Goal: Task Accomplishment & Management: Manage account settings

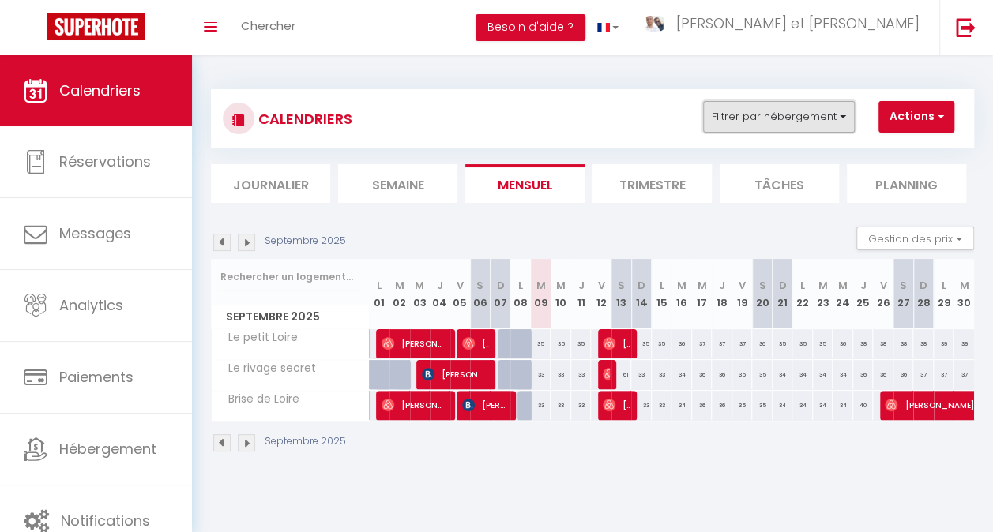
click at [751, 121] on button "Filtrer par hébergement" at bounding box center [779, 117] width 152 height 32
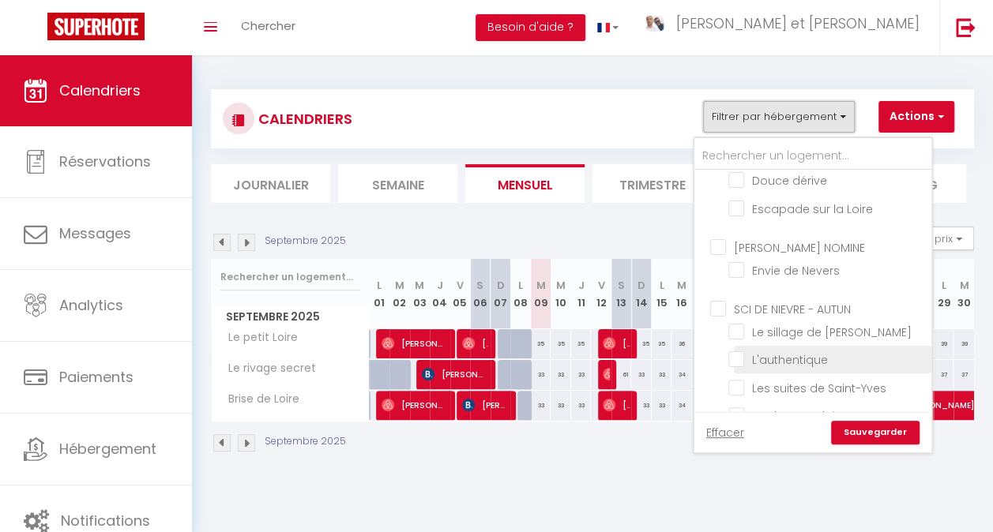
scroll to position [978, 0]
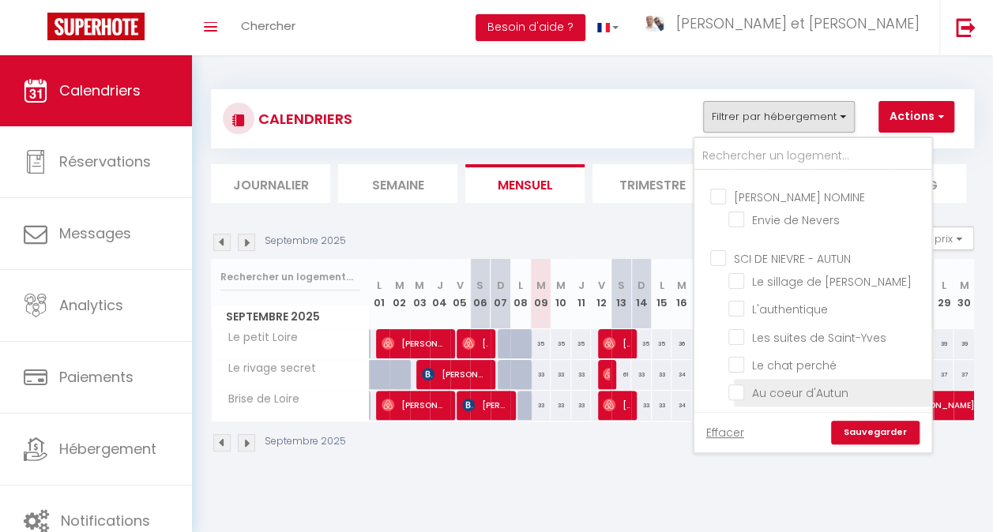
click at [797, 384] on input "Au coeur d'Autun" at bounding box center [827, 392] width 198 height 16
checkbox input "true"
checkbox input "false"
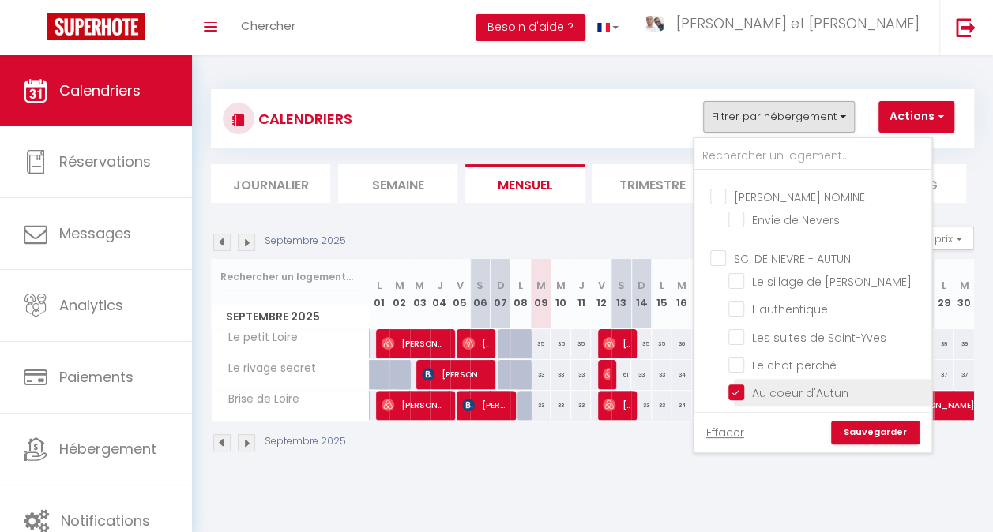
checkbox input "false"
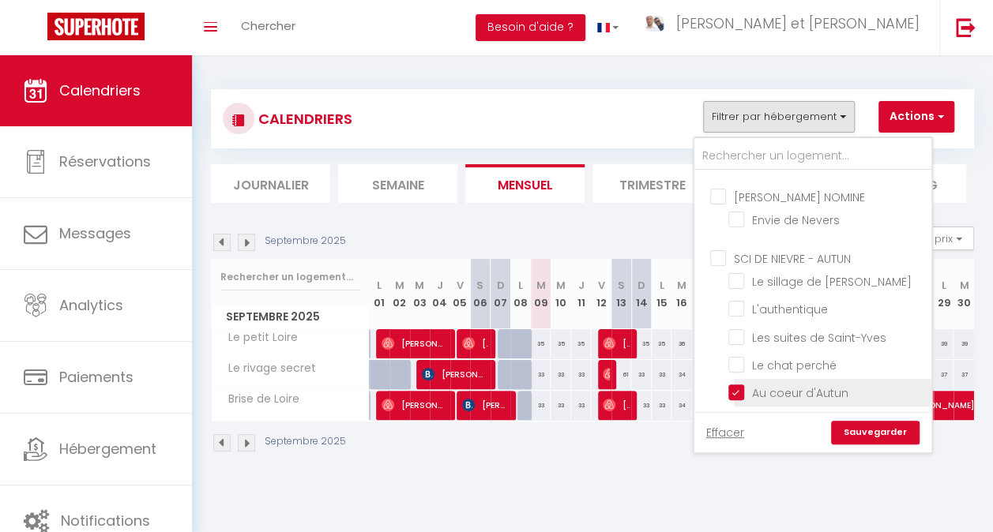
checkbox input "false"
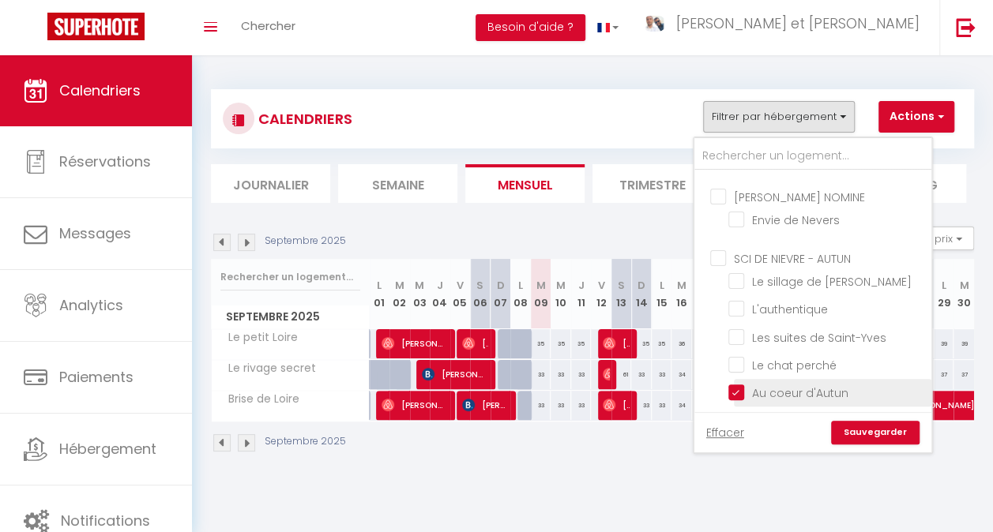
checkbox input "false"
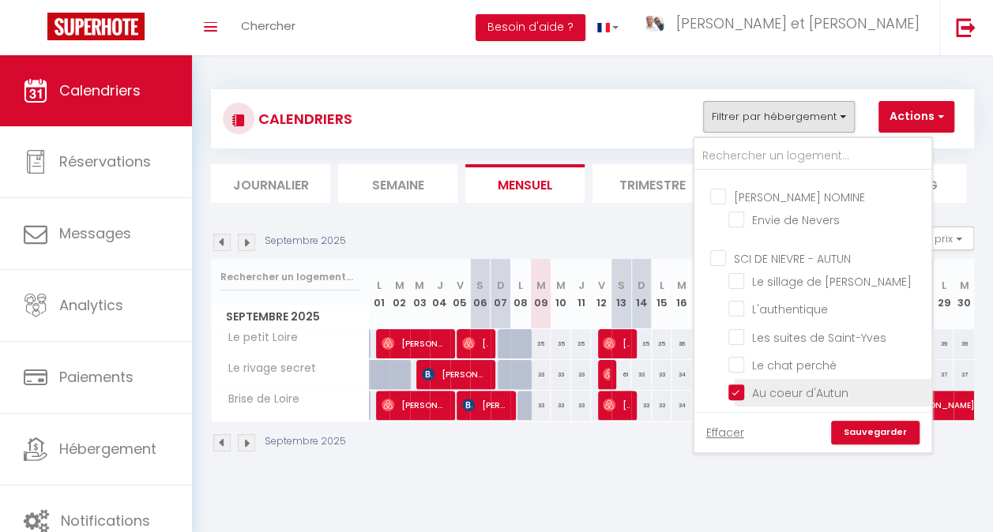
checkbox input "false"
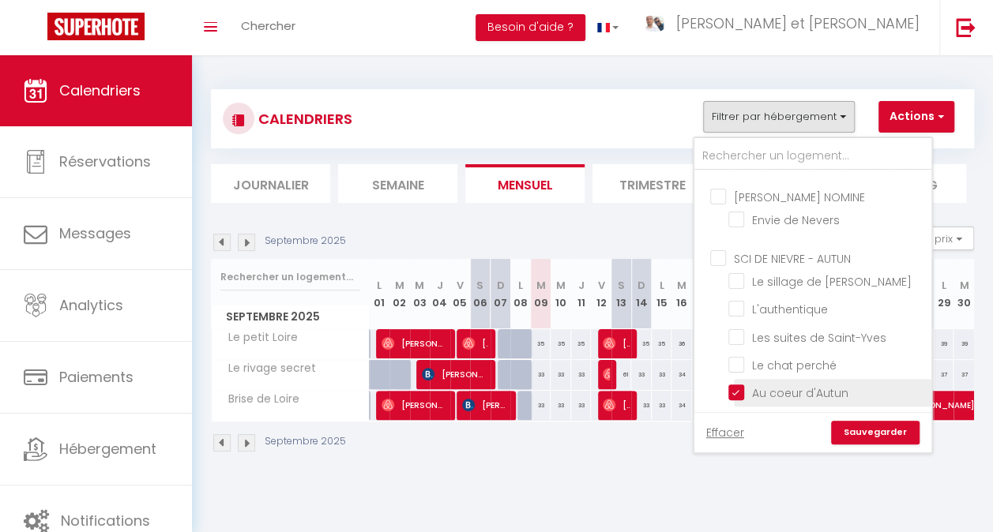
checkbox input "false"
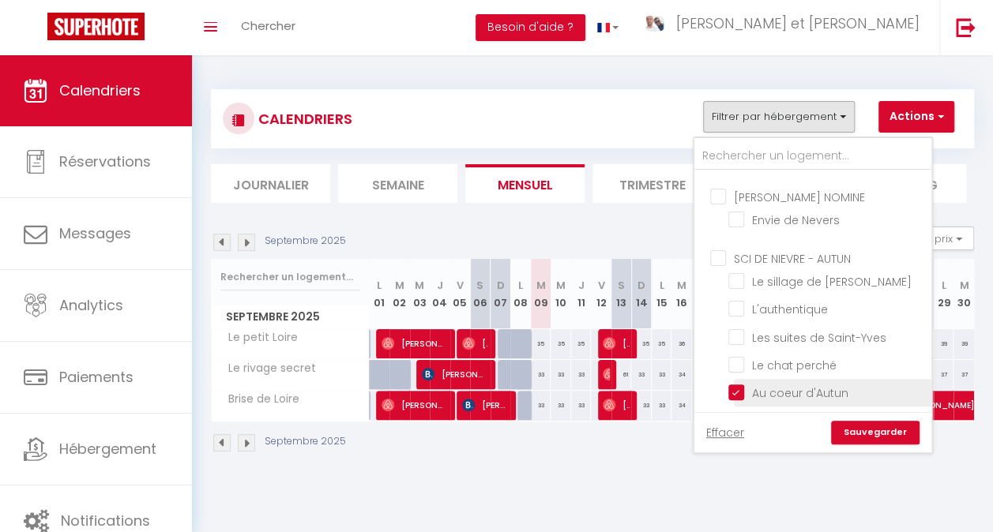
checkbox input "false"
click at [792, 412] on input "Le refuge autunois" at bounding box center [827, 420] width 198 height 16
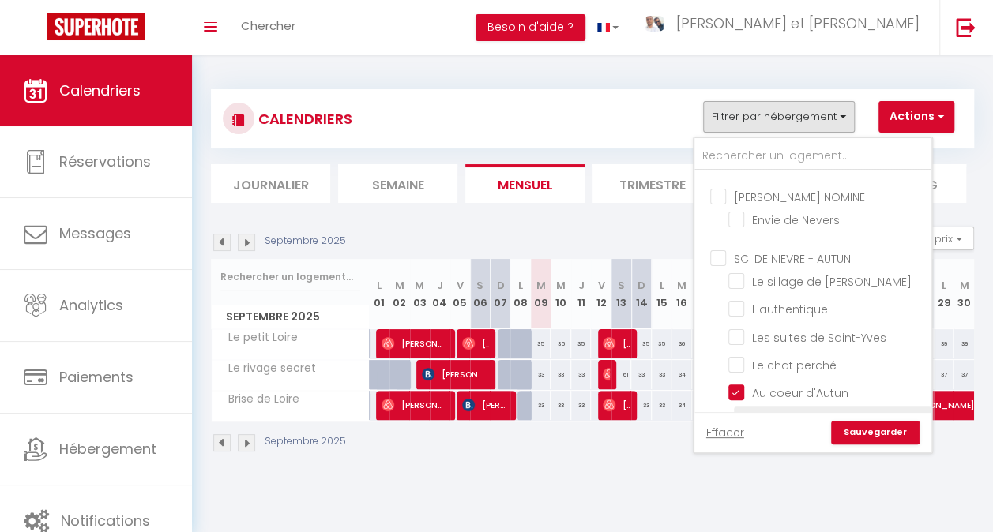
checkbox input "true"
checkbox input "false"
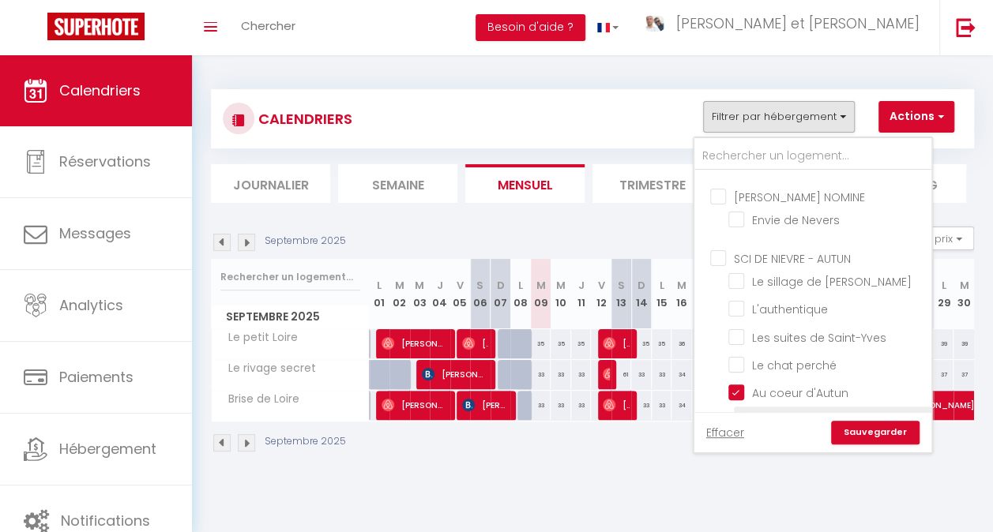
checkbox input "false"
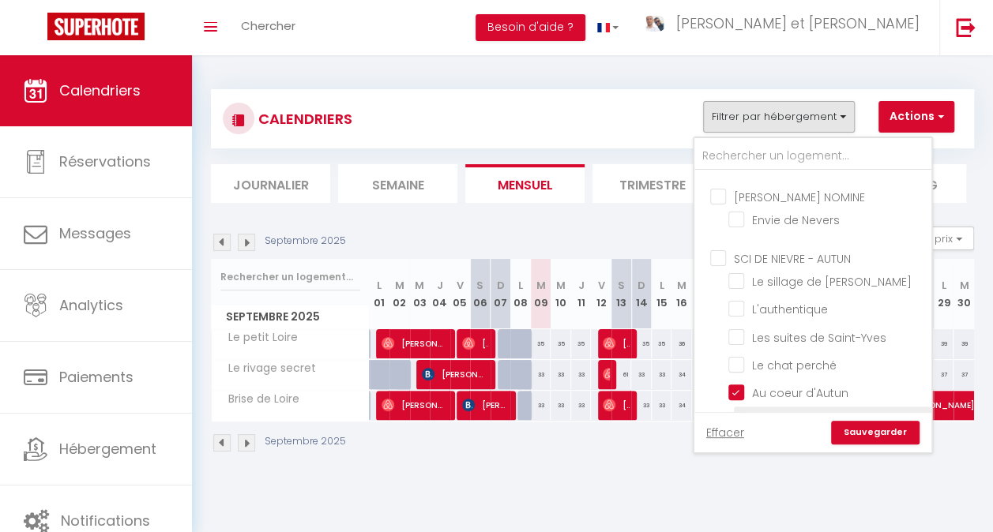
checkbox input "false"
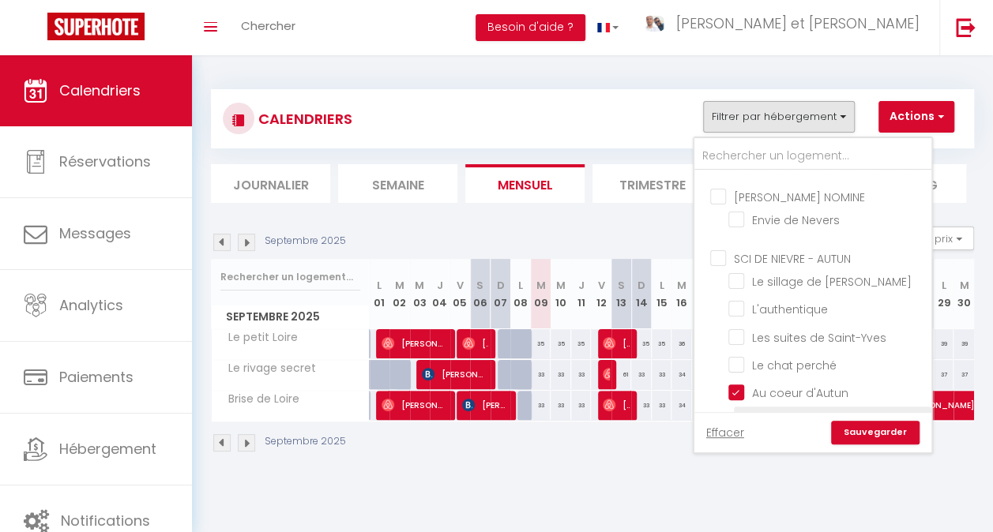
checkbox input "false"
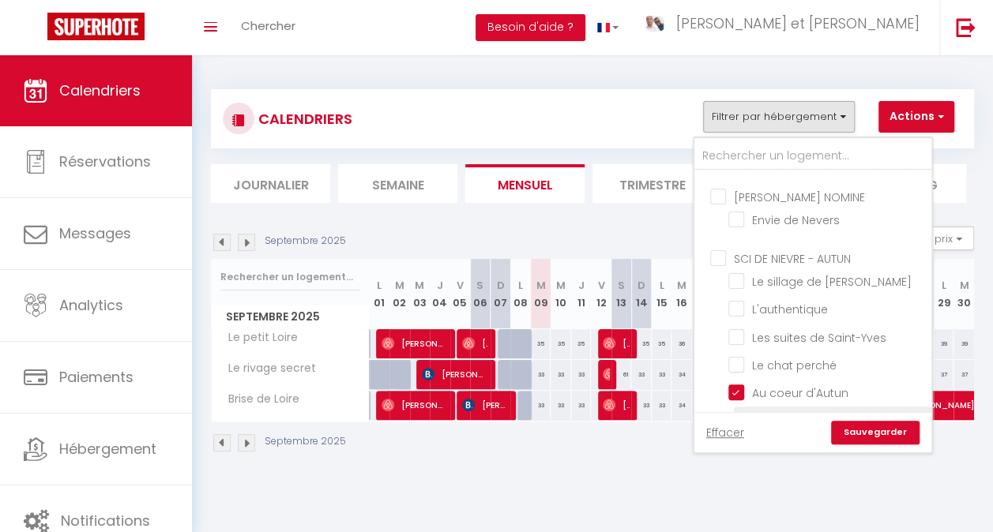
checkbox input "false"
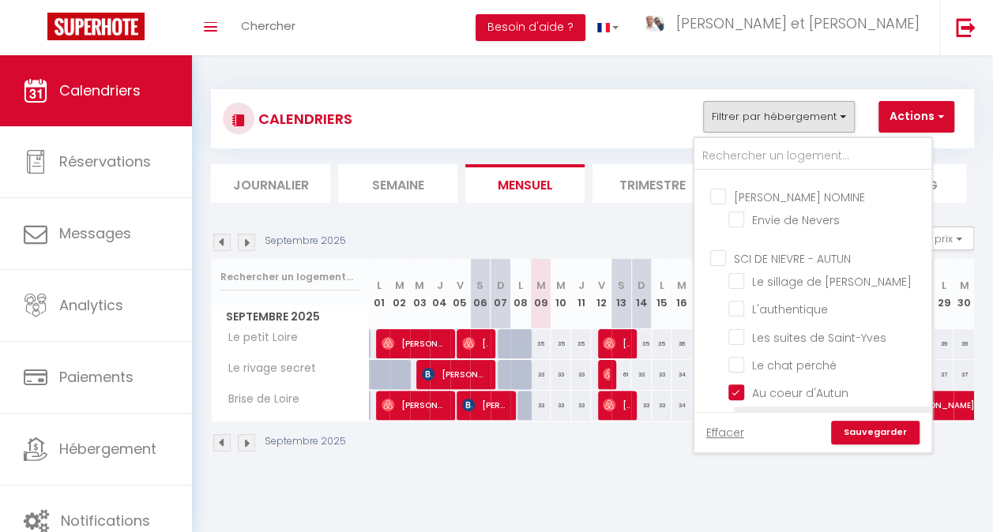
checkbox input "false"
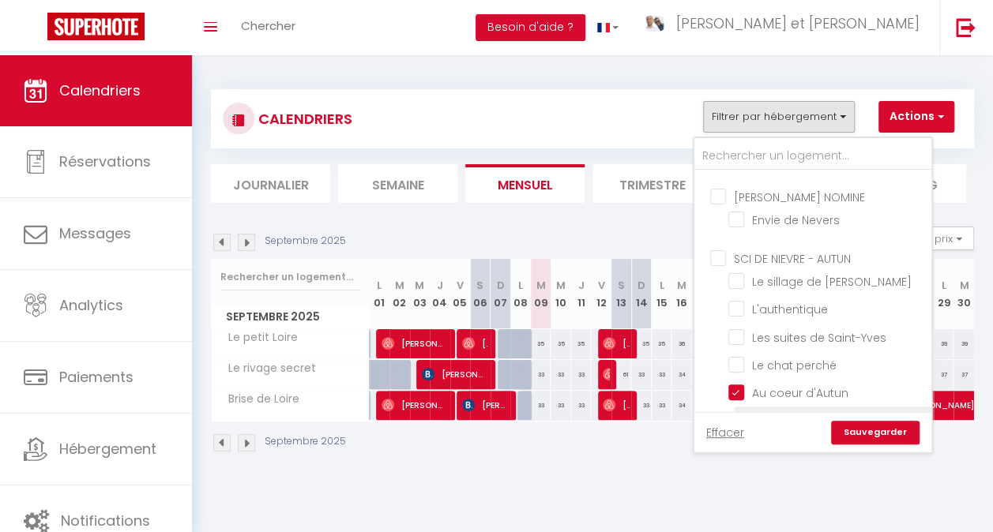
checkbox input "false"
click at [868, 424] on link "Sauvegarder" at bounding box center [875, 433] width 88 height 24
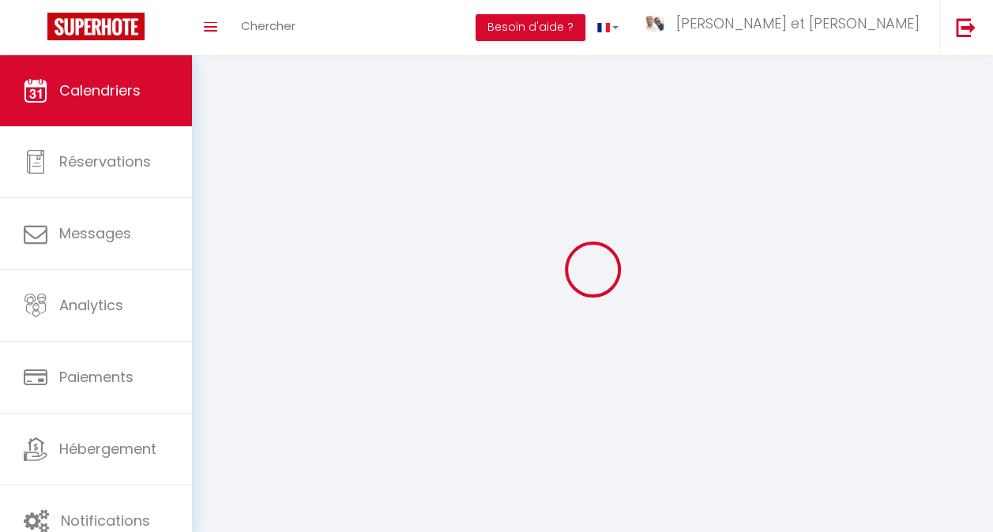
select select
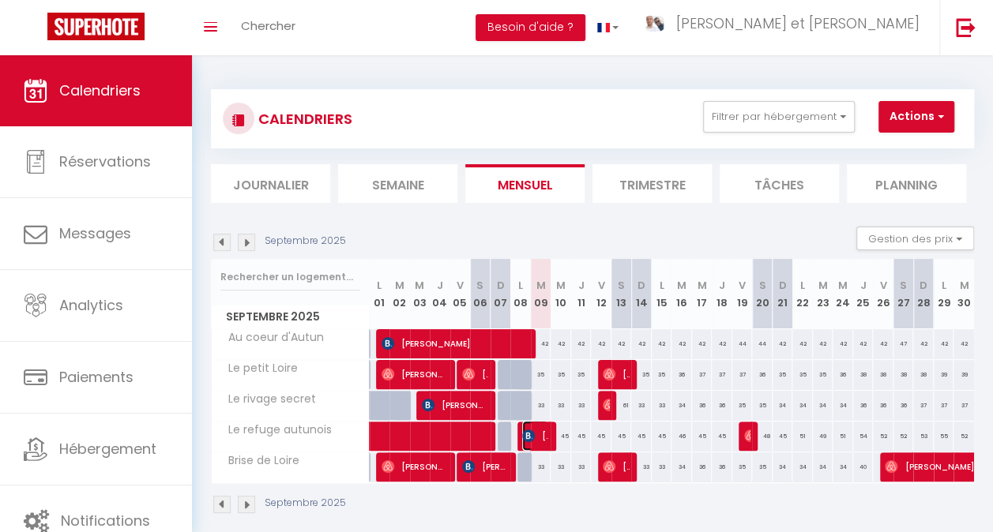
click at [540, 435] on span "[PERSON_NAME]" at bounding box center [535, 436] width 26 height 30
select select "OK"
select select "0"
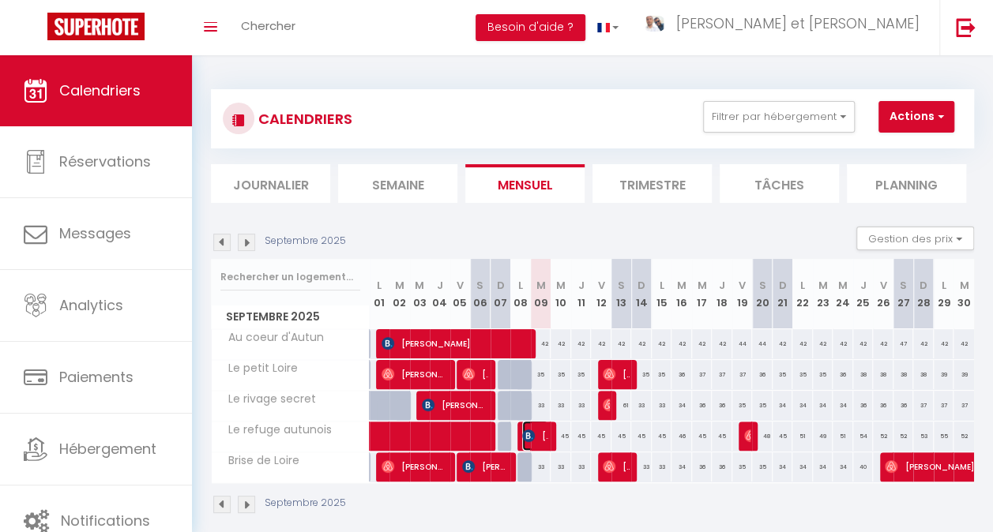
select select "1"
select select
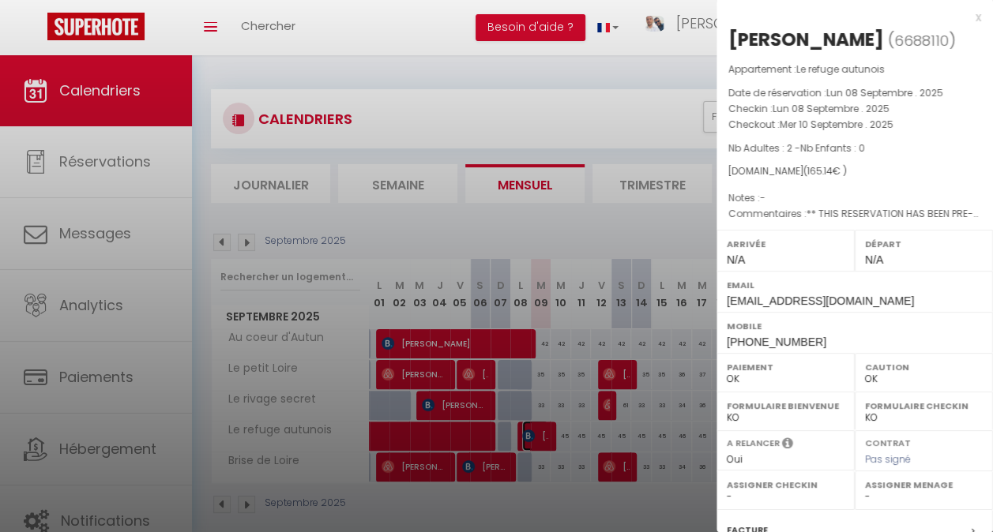
select select "35585"
click at [604, 369] on div at bounding box center [496, 266] width 993 height 532
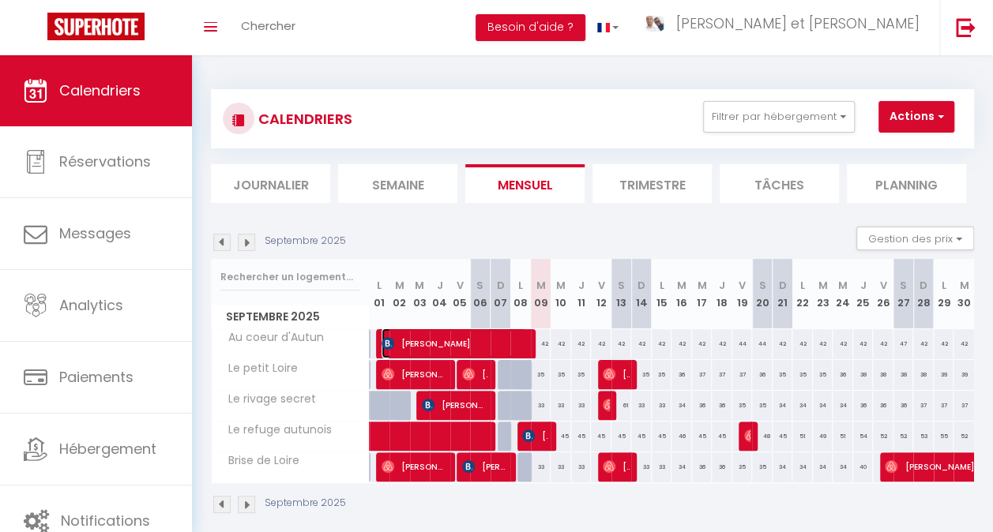
click at [521, 350] on span "[PERSON_NAME]" at bounding box center [454, 344] width 145 height 30
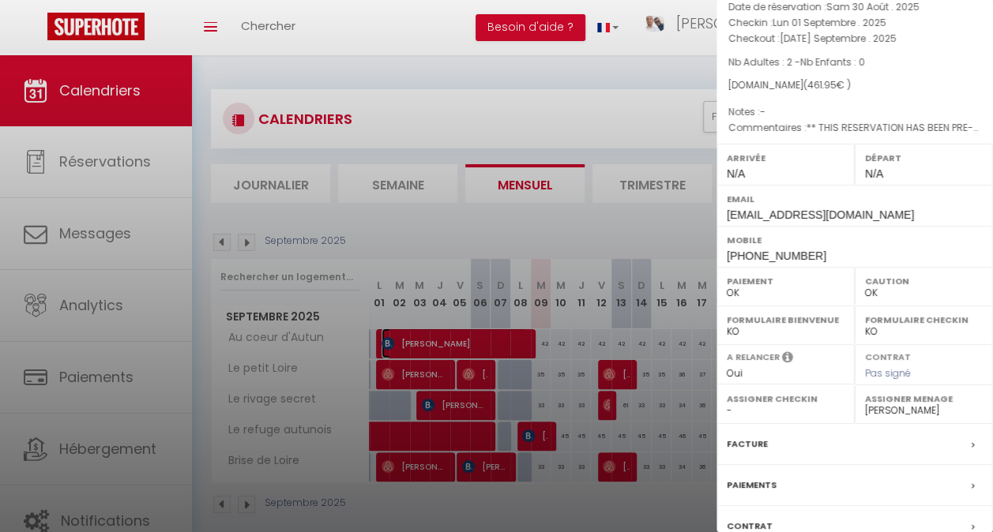
scroll to position [200, 0]
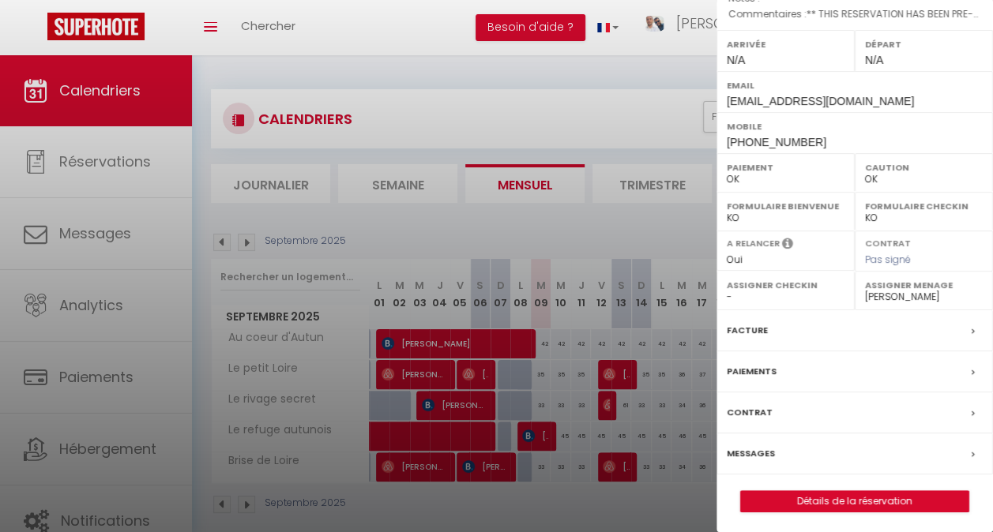
click at [679, 119] on div at bounding box center [496, 266] width 993 height 532
checkbox input "false"
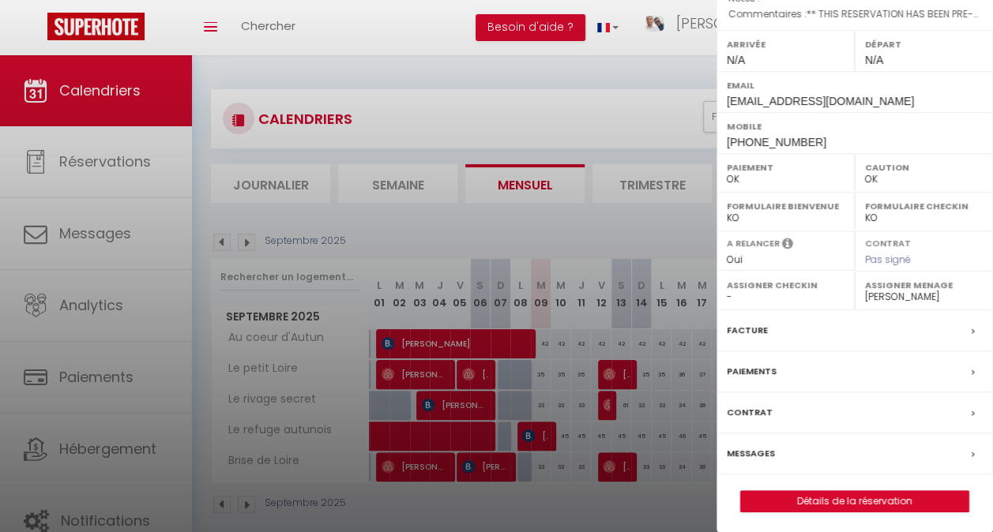
checkbox input "false"
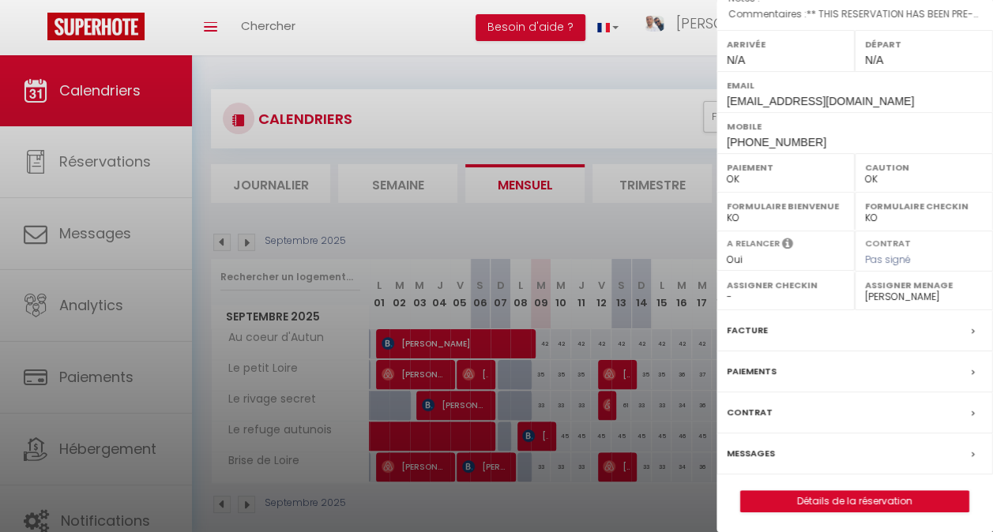
checkbox input "false"
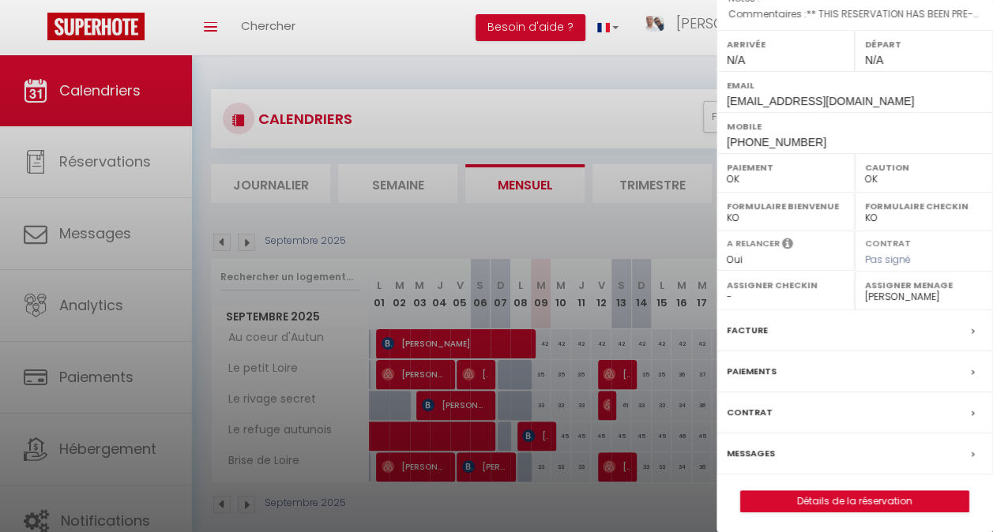
checkbox input "false"
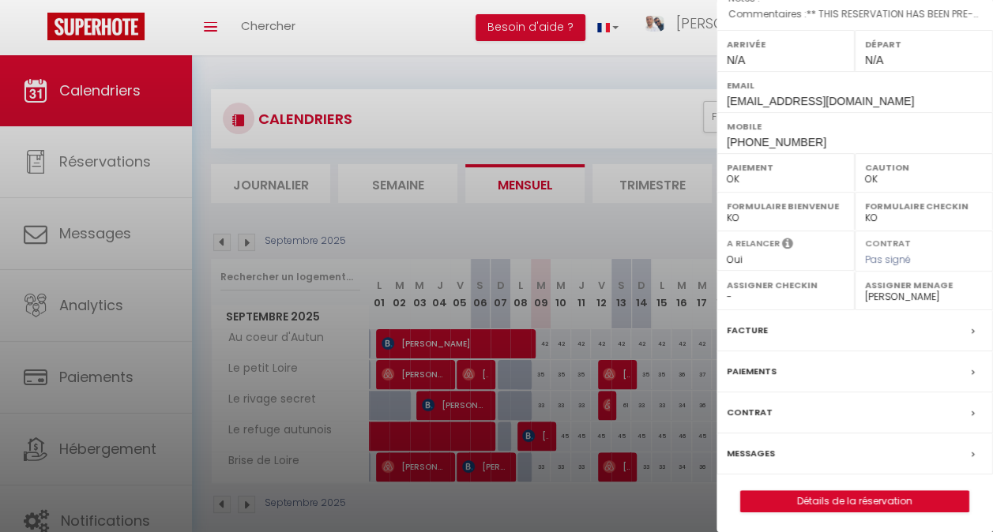
checkbox input "false"
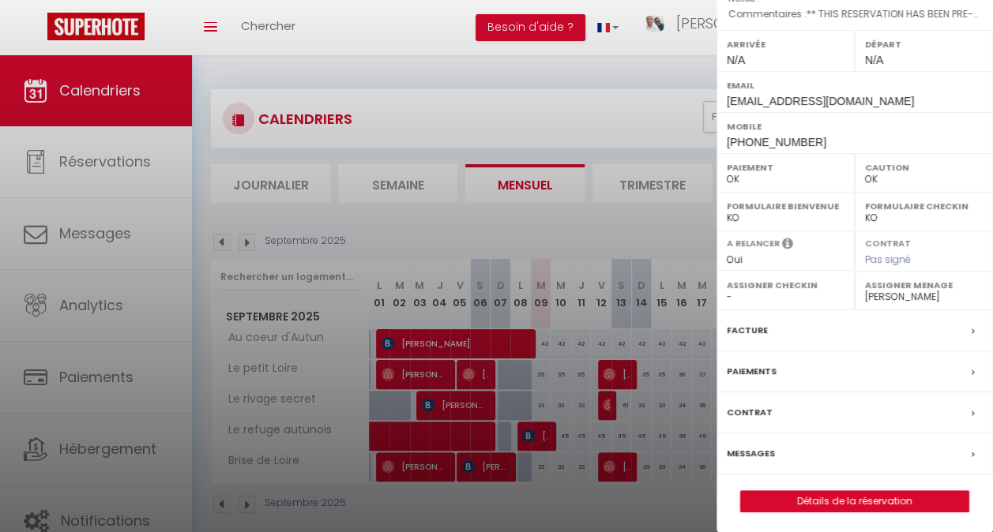
checkbox input "false"
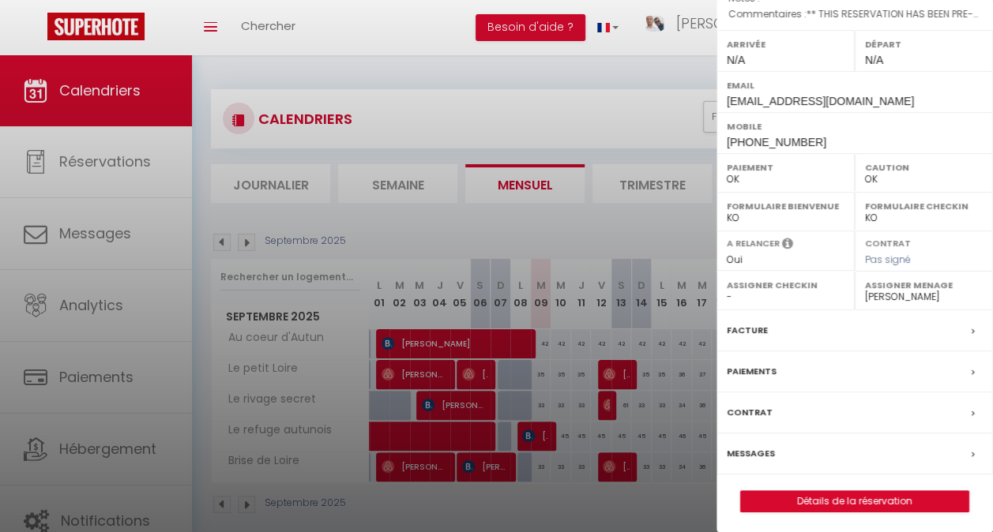
checkbox input "false"
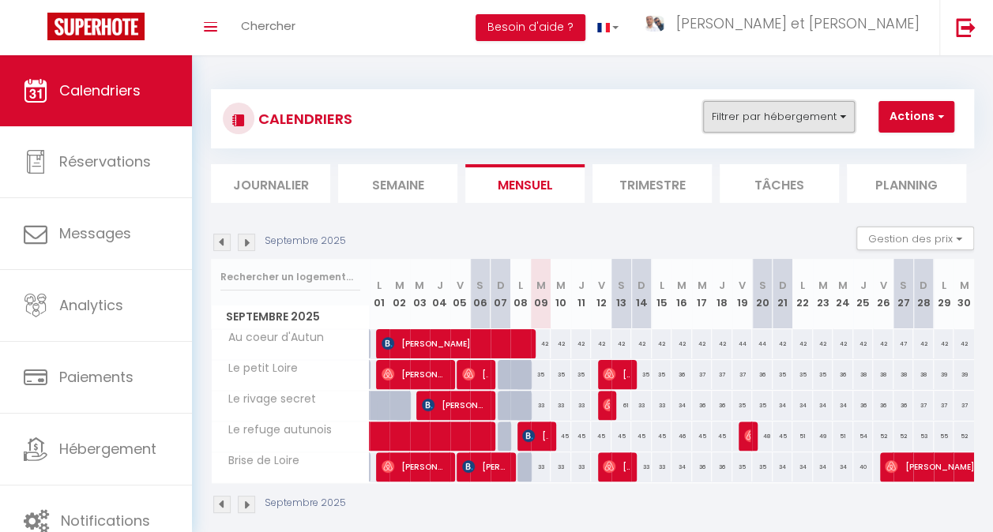
click at [758, 117] on button "Filtrer par hébergement" at bounding box center [779, 117] width 152 height 32
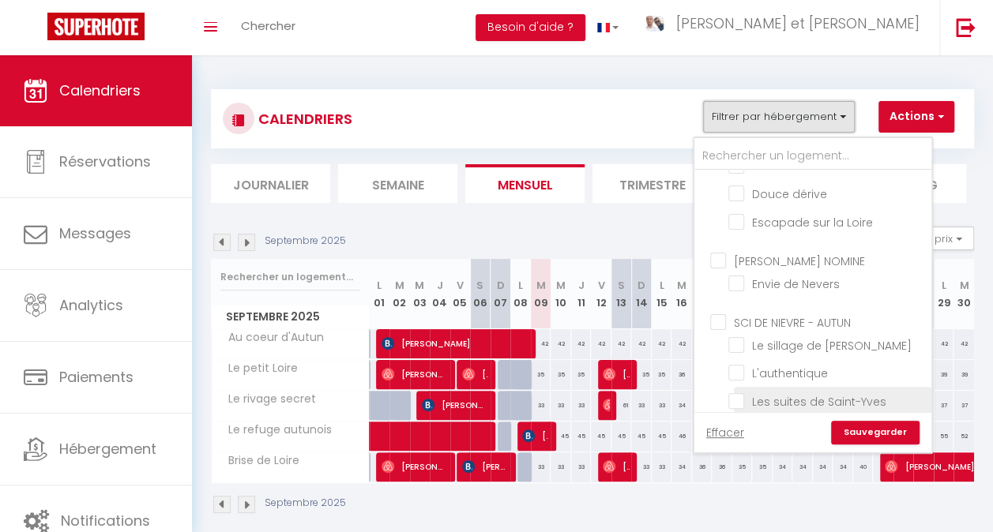
scroll to position [948, 0]
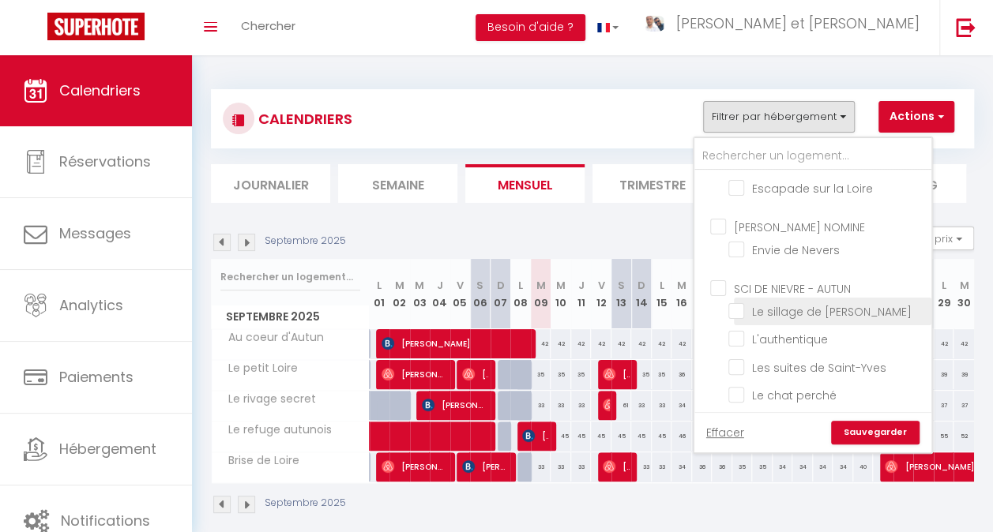
click at [742, 303] on input "Le sillage de [PERSON_NAME]" at bounding box center [827, 311] width 198 height 16
checkbox input "true"
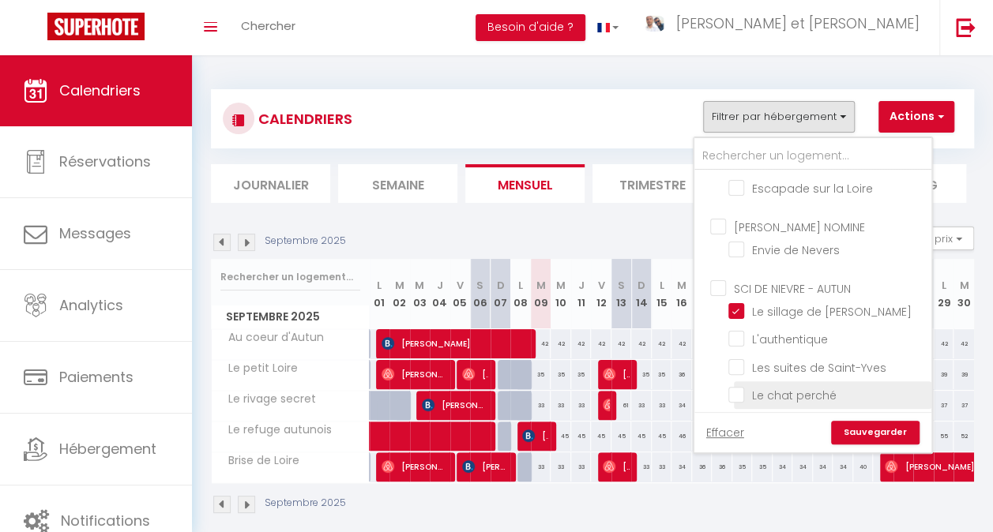
checkbox input "false"
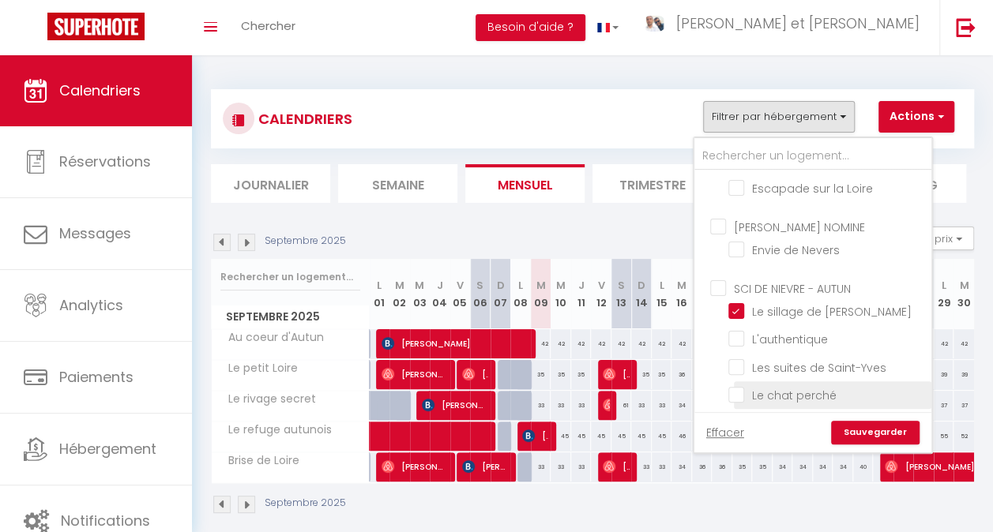
checkbox input "false"
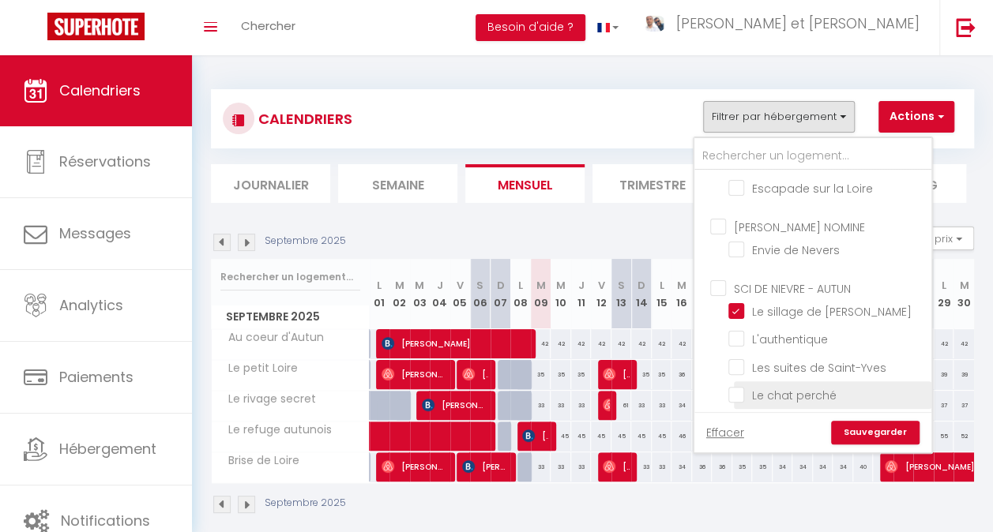
checkbox input "false"
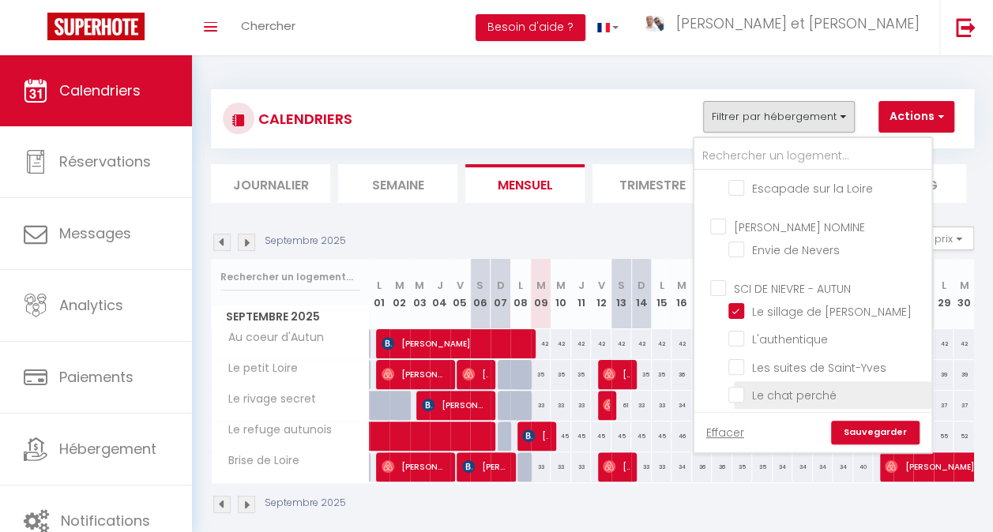
checkbox input "false"
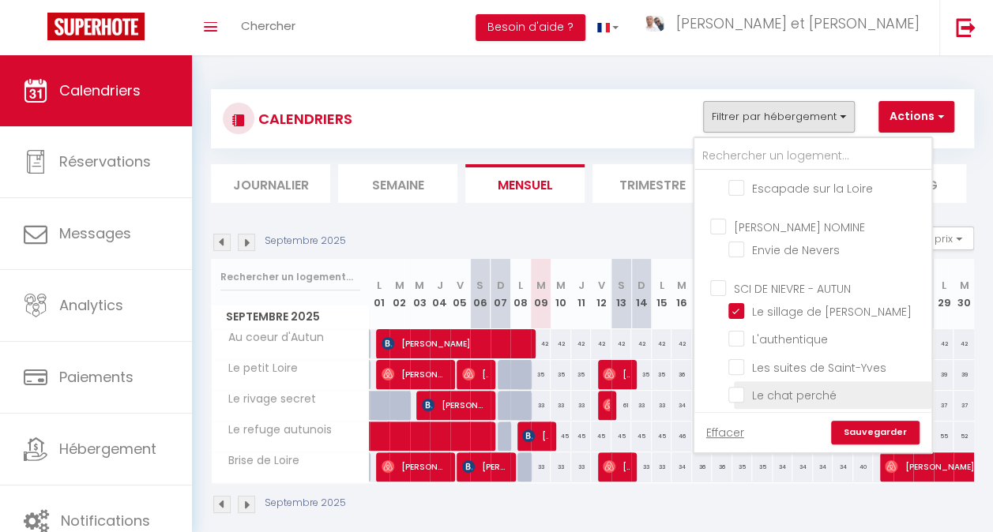
checkbox input "false"
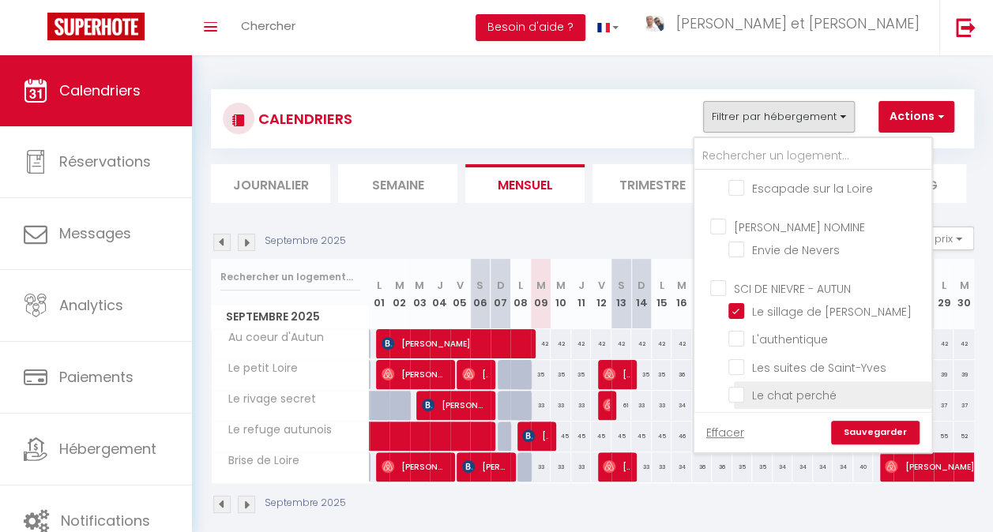
checkbox input "false"
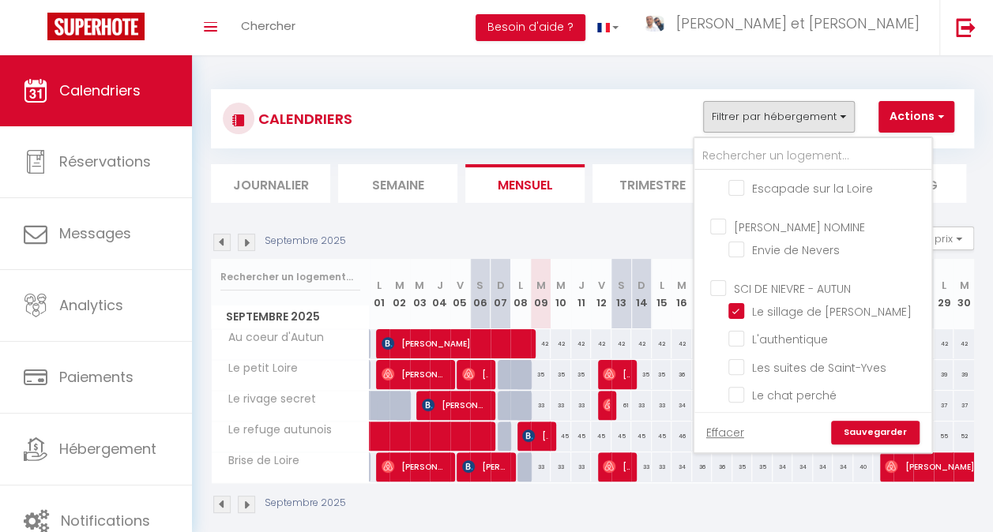
click at [893, 438] on link "Sauvegarder" at bounding box center [875, 433] width 88 height 24
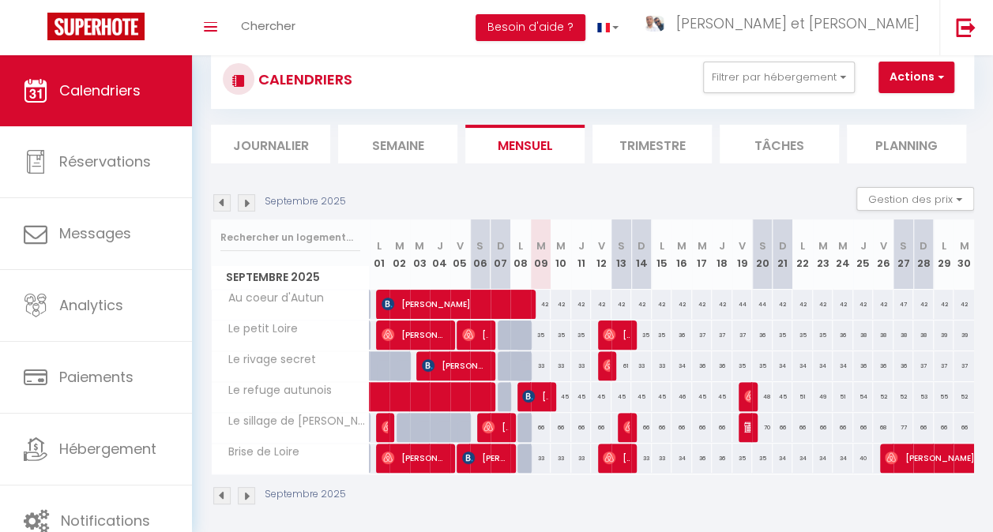
scroll to position [57, 0]
